Goal: Task Accomplishment & Management: Complete application form

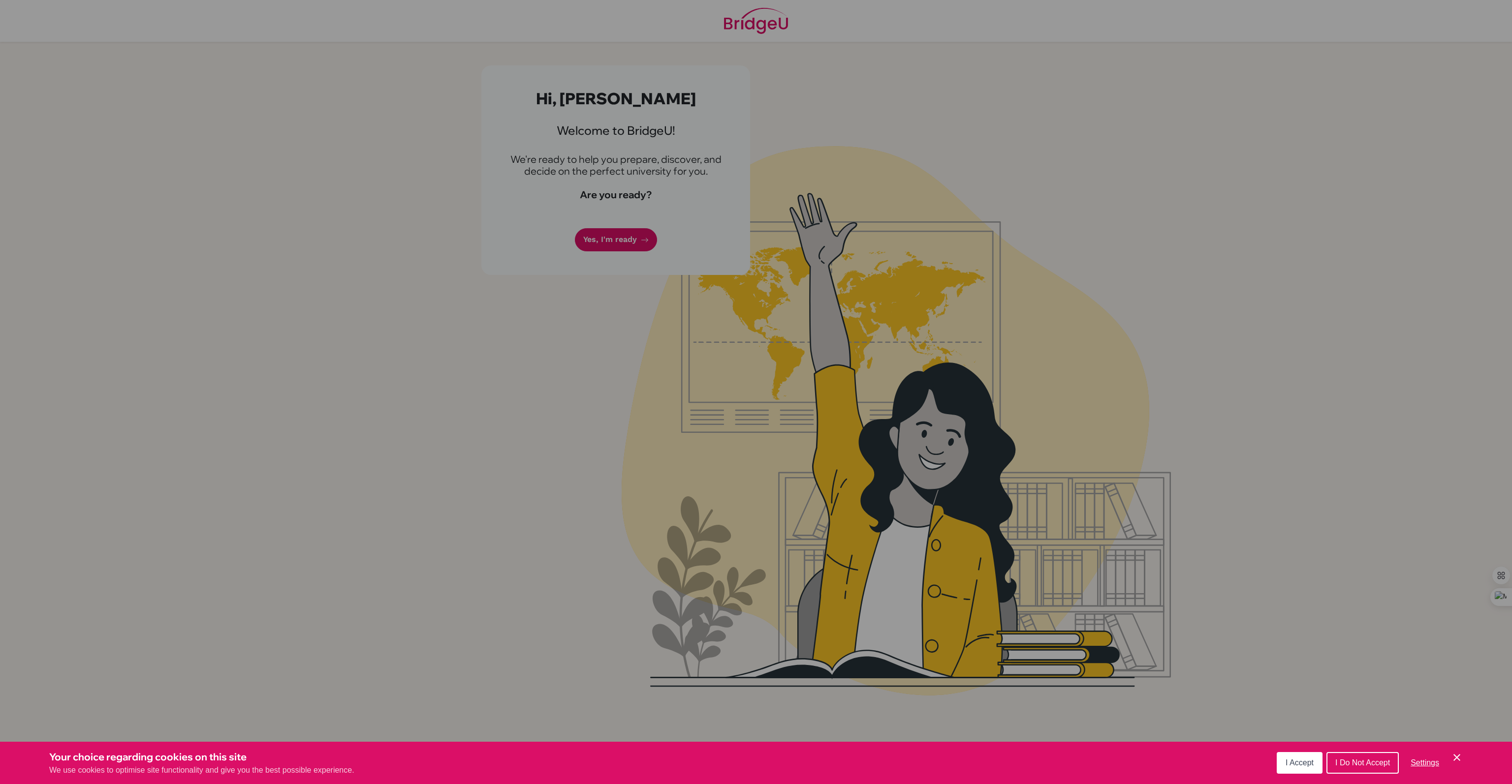
click at [1293, 766] on span "I Accept" at bounding box center [1300, 762] width 28 height 8
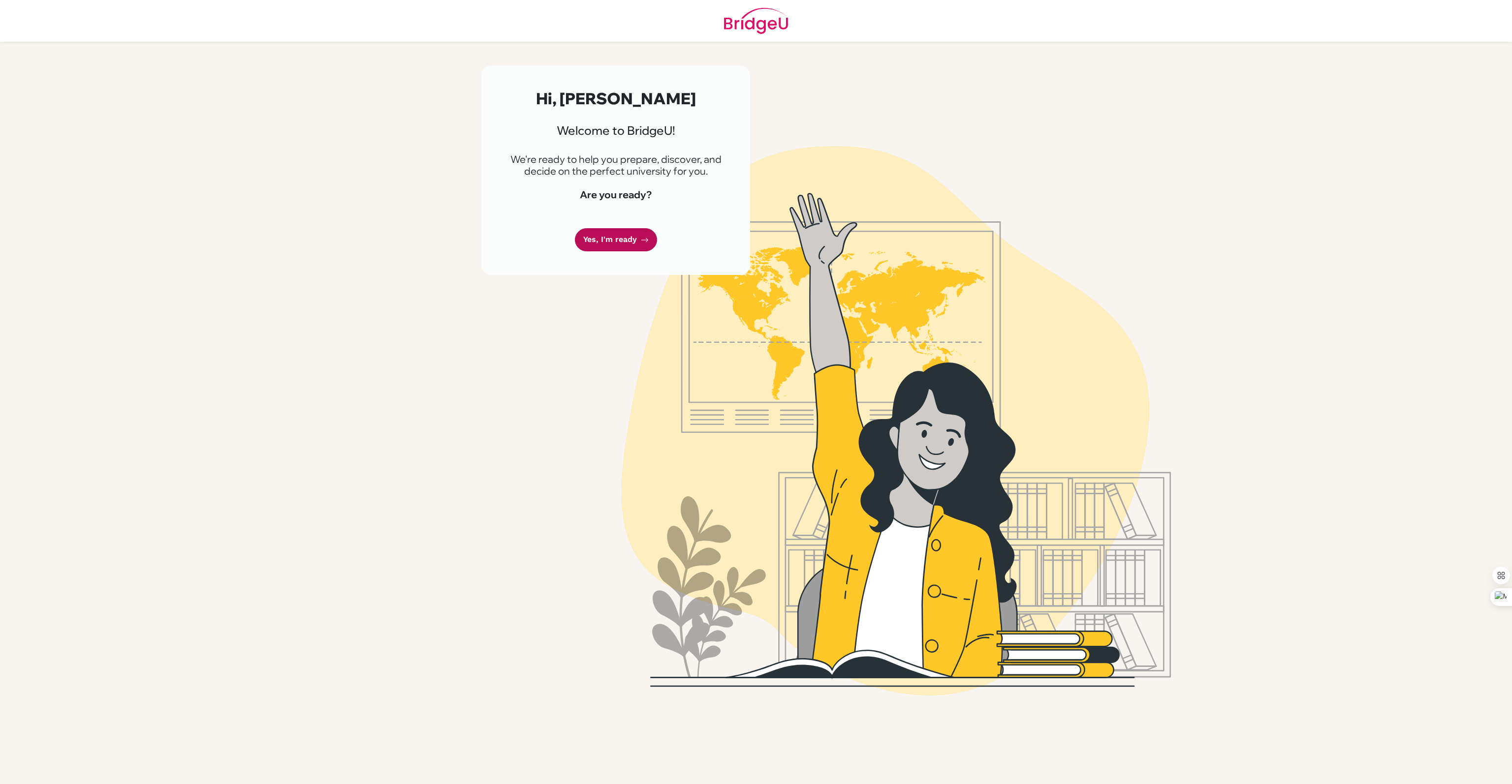
click at [609, 237] on link "Yes, I'm ready" at bounding box center [616, 239] width 82 height 23
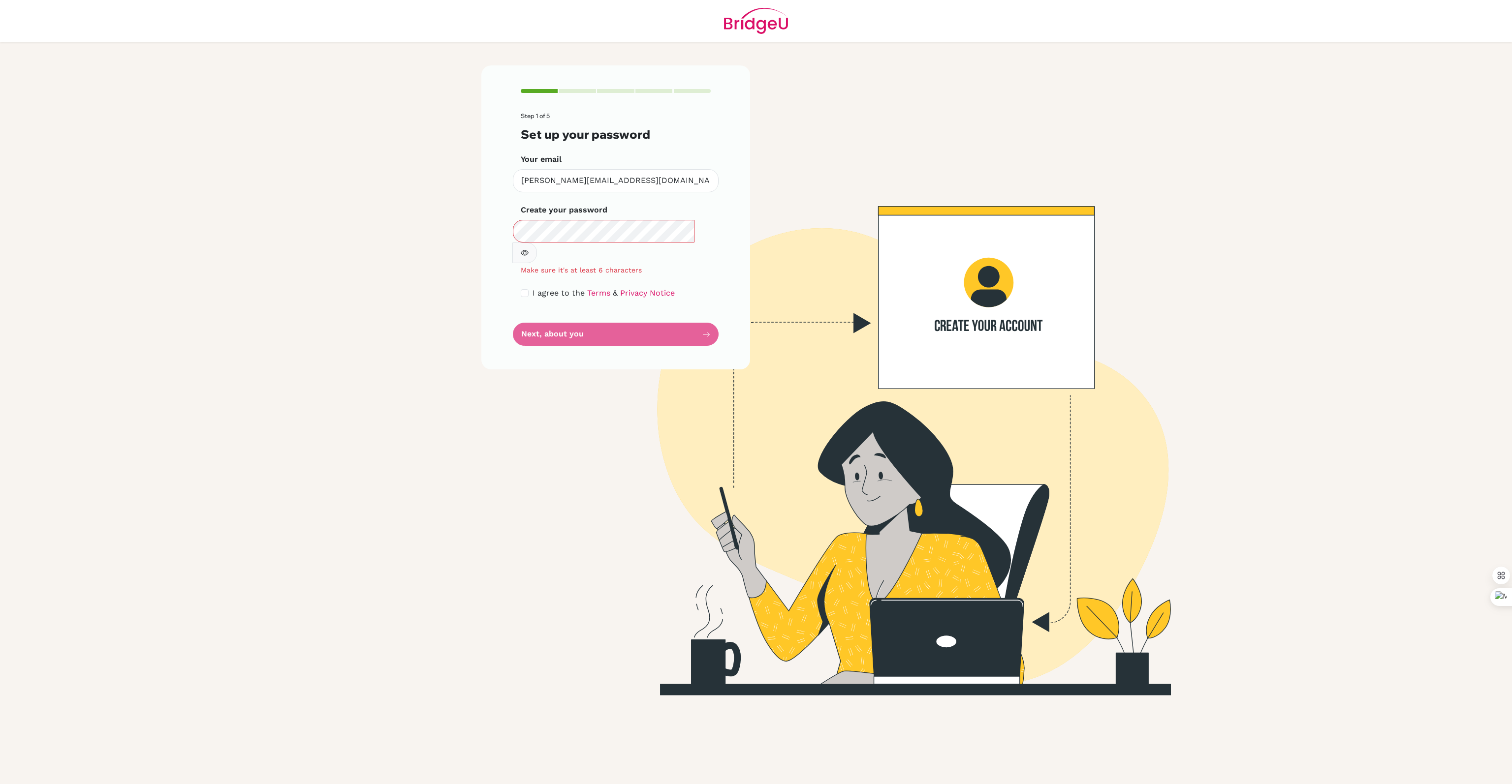
click at [537, 242] on button "button" at bounding box center [525, 253] width 25 height 21
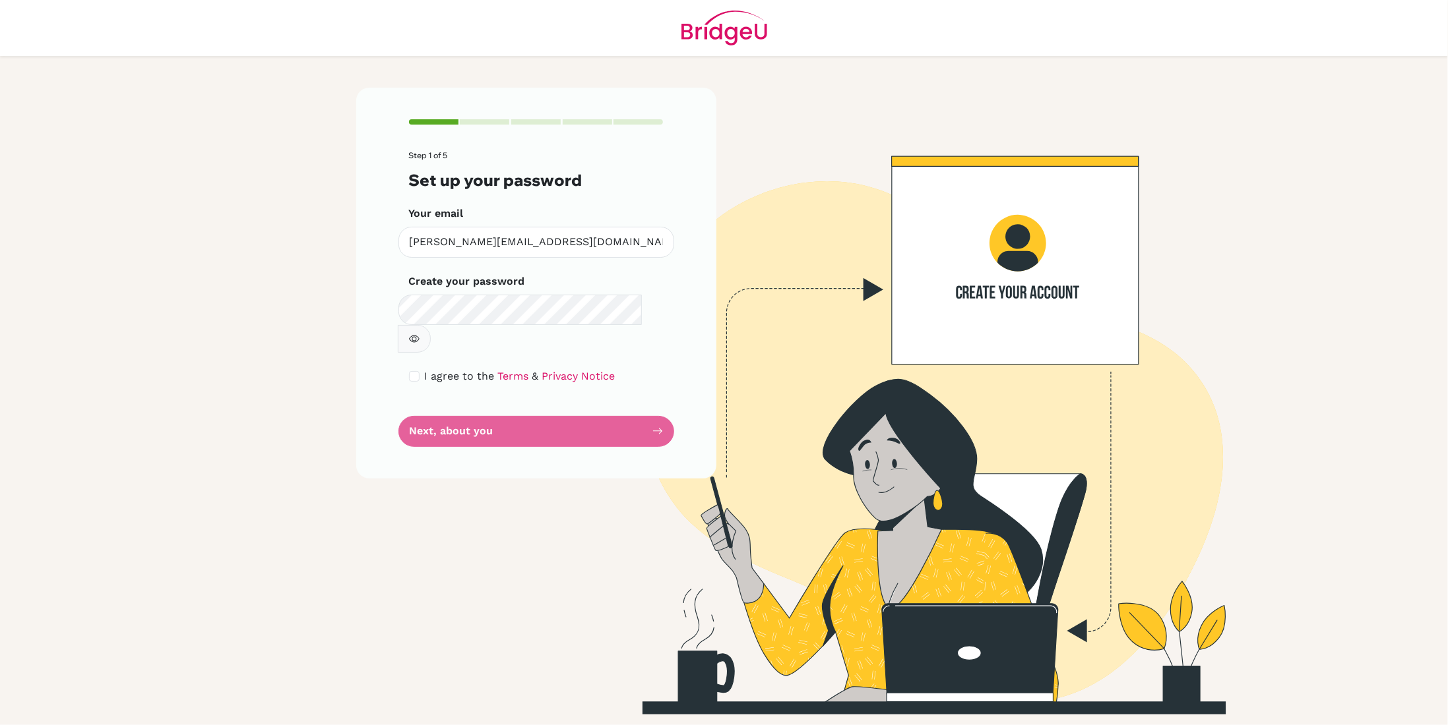
click at [431, 325] on button "button" at bounding box center [414, 339] width 33 height 28
click at [448, 370] on span "I agree to the" at bounding box center [460, 376] width 70 height 13
click at [421, 369] on div "I agree to the Terms & Privacy Notice" at bounding box center [536, 377] width 255 height 16
click at [413, 371] on input "checkbox" at bounding box center [414, 376] width 11 height 11
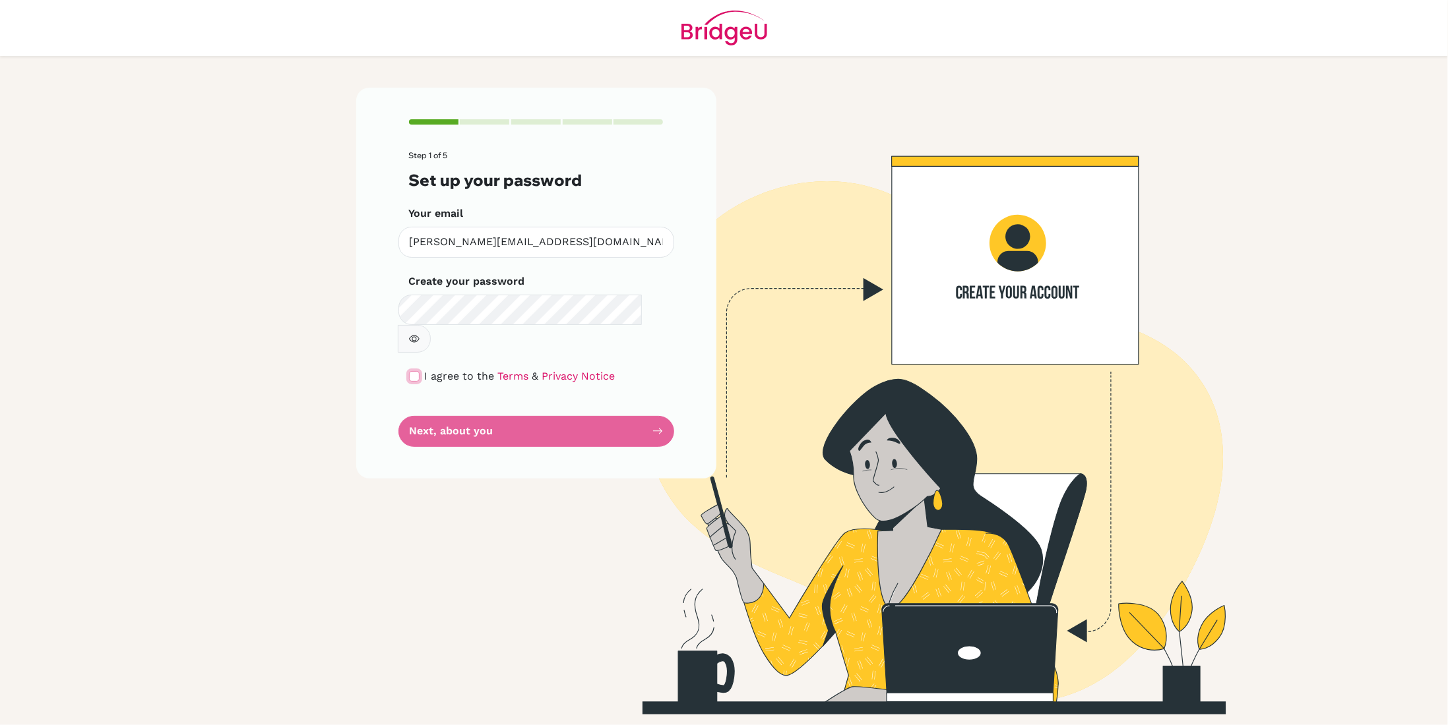
checkbox input "true"
click at [447, 416] on button "Next, about you" at bounding box center [536, 431] width 276 height 31
